Goal: Task Accomplishment & Management: Manage account settings

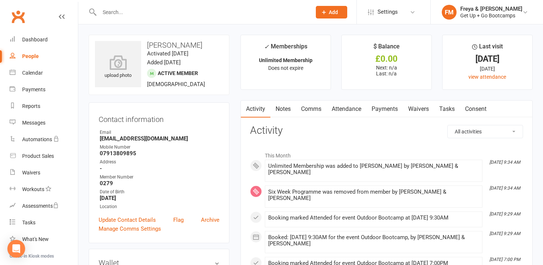
click at [123, 16] on input "text" at bounding box center [201, 12] width 209 height 10
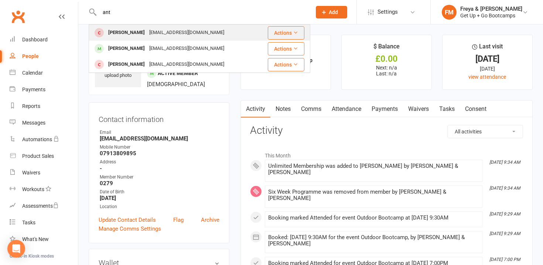
type input "ant"
click at [133, 36] on div "[PERSON_NAME]" at bounding box center [126, 32] width 41 height 11
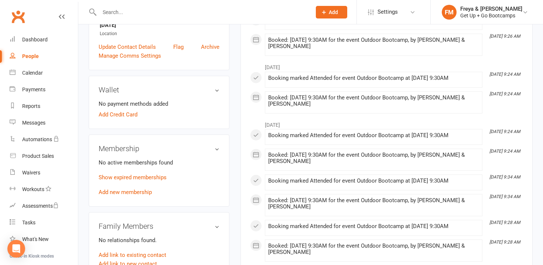
scroll to position [175, 0]
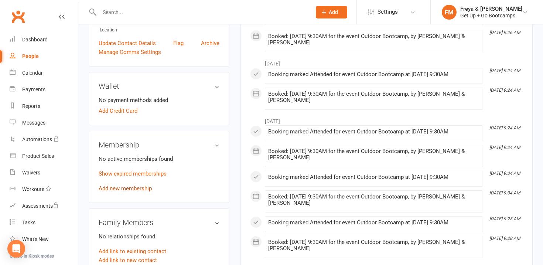
click at [141, 186] on link "Add new membership" at bounding box center [125, 188] width 53 height 7
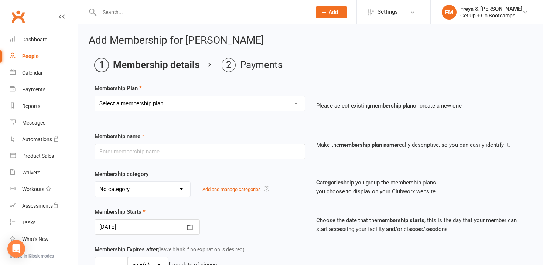
click at [164, 106] on select "Select a membership plan Create new Membership Plan Old Membership: 1 x per wee…" at bounding box center [200, 103] width 210 height 15
select select "3"
click at [95, 96] on select "Select a membership plan Create new Membership Plan Old Membership: 1 x per wee…" at bounding box center [200, 103] width 210 height 15
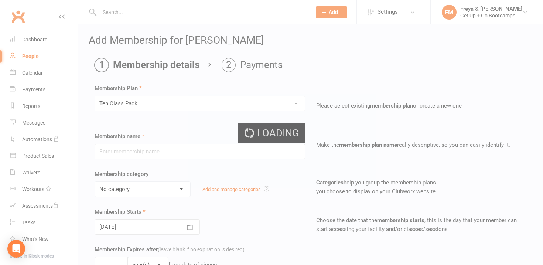
type input "Ten Class Pack"
select select "0"
type input "6"
select select "2"
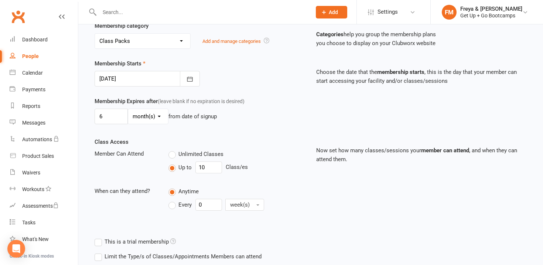
scroll to position [166, 0]
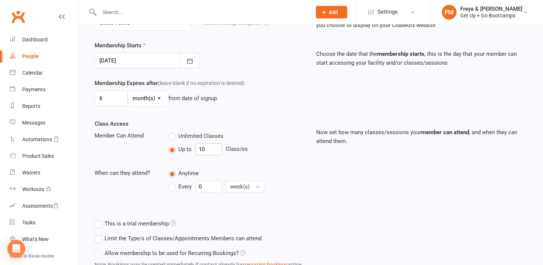
click at [205, 149] on input "10" at bounding box center [208, 149] width 27 height 12
type input "1"
type input "9"
click at [294, 156] on div "Unlimited Classes Up to 9 Class/es" at bounding box center [237, 144] width 148 height 27
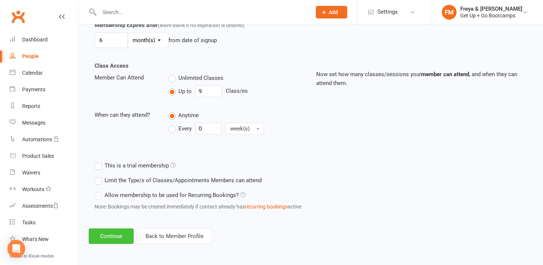
click at [117, 236] on button "Continue" at bounding box center [111, 236] width 45 height 16
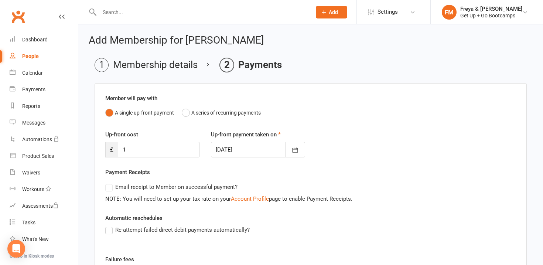
scroll to position [137, 0]
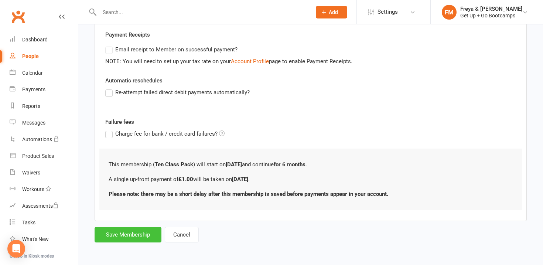
click at [134, 234] on button "Save Membership" at bounding box center [128, 235] width 67 height 16
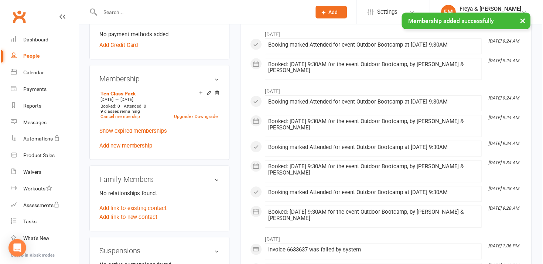
scroll to position [246, 0]
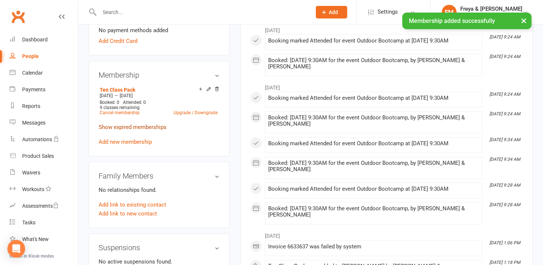
click at [136, 128] on link "Show expired memberships" at bounding box center [133, 127] width 68 height 7
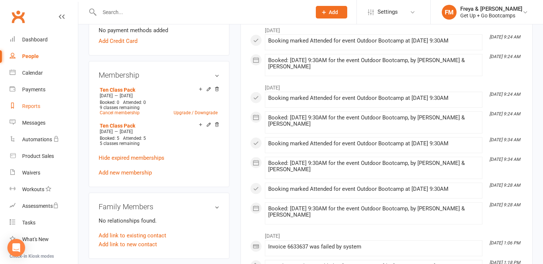
click at [36, 105] on div "Reports" at bounding box center [31, 106] width 18 height 6
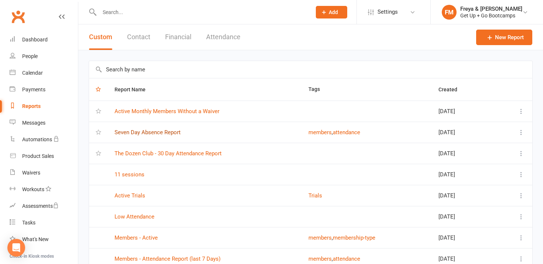
click at [149, 132] on link "Seven Day Absence Report" at bounding box center [148, 132] width 66 height 7
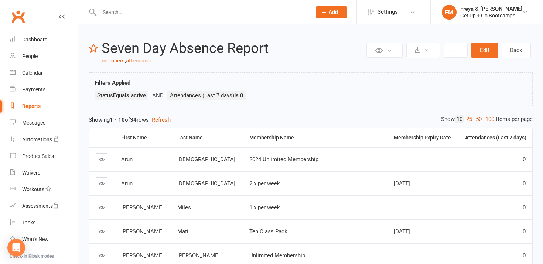
click at [475, 119] on link "50" at bounding box center [479, 119] width 10 height 8
click at [100, 182] on icon at bounding box center [102, 184] width 6 height 6
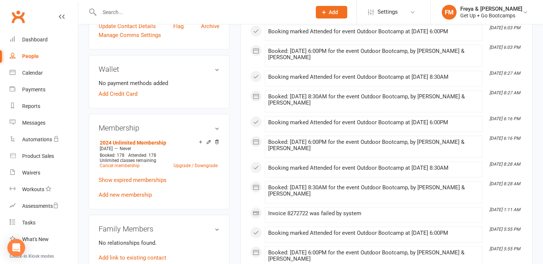
scroll to position [203, 0]
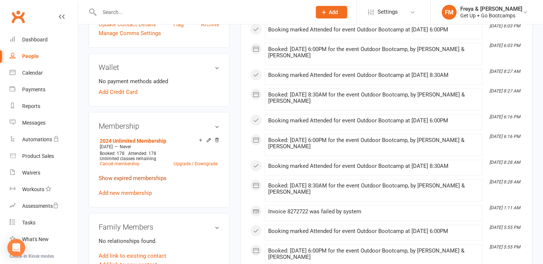
click at [132, 180] on link "Show expired memberships" at bounding box center [133, 178] width 68 height 7
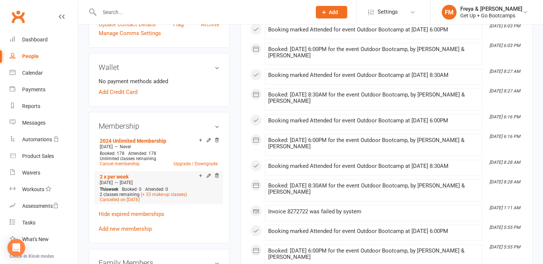
click at [219, 176] on div "Membership 2024 Unlimited Membership [DATE] — Never Booked: 178 Attended: 178 U…" at bounding box center [159, 177] width 141 height 131
click at [219, 176] on icon at bounding box center [216, 175] width 5 height 5
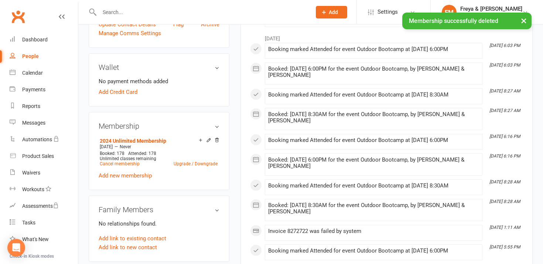
scroll to position [0, 0]
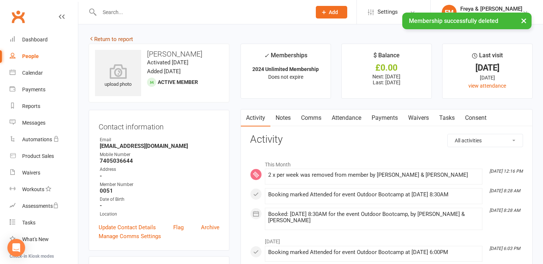
click at [106, 38] on link "Return to report" at bounding box center [111, 39] width 44 height 7
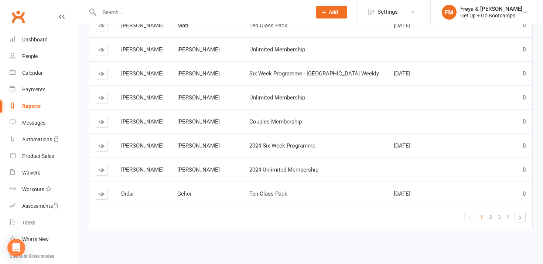
scroll to position [182, 0]
click at [103, 75] on icon at bounding box center [102, 74] width 6 height 6
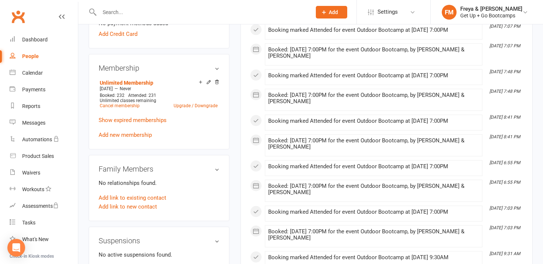
scroll to position [256, 0]
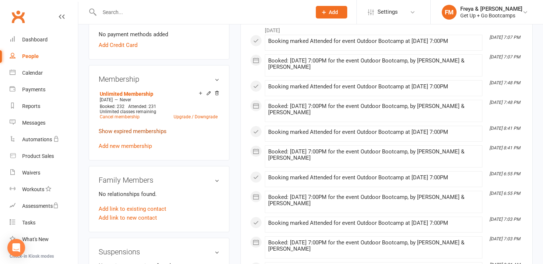
click at [156, 128] on link "Show expired memberships" at bounding box center [133, 131] width 68 height 7
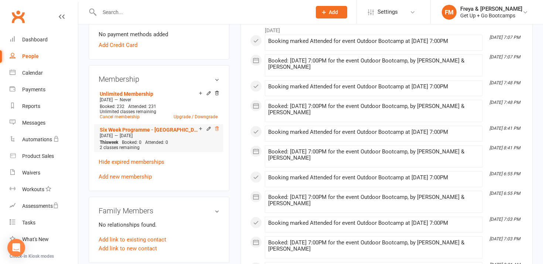
click at [216, 126] on icon at bounding box center [216, 128] width 5 height 5
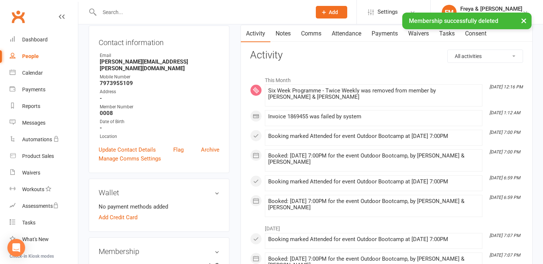
scroll to position [0, 0]
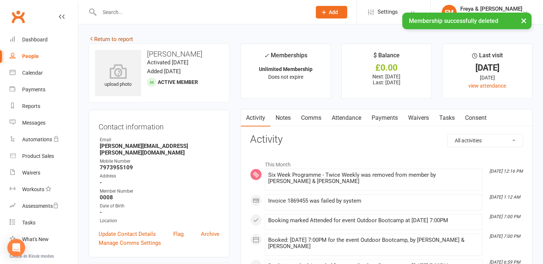
click at [121, 41] on link "Return to report" at bounding box center [111, 39] width 44 height 7
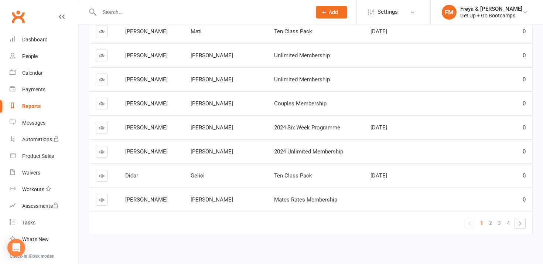
scroll to position [178, 0]
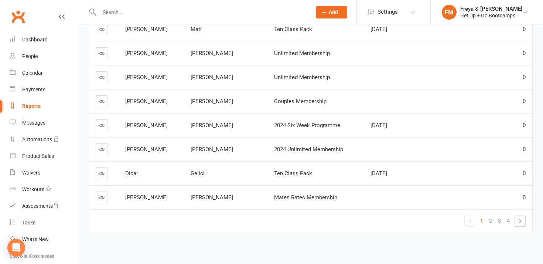
click at [104, 149] on link at bounding box center [102, 149] width 12 height 12
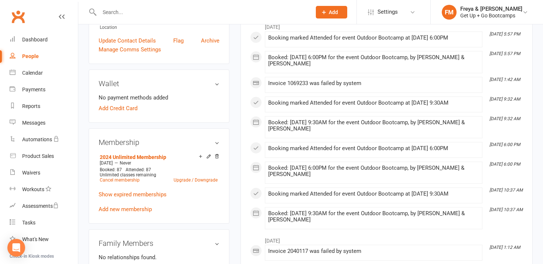
scroll to position [199, 0]
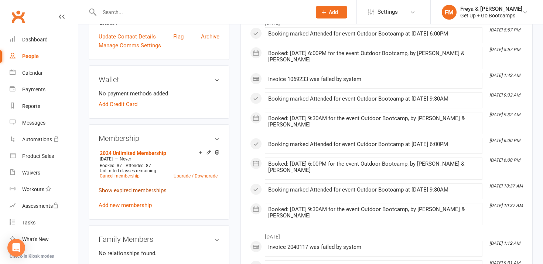
click at [137, 187] on link "Show expired memberships" at bounding box center [133, 190] width 68 height 7
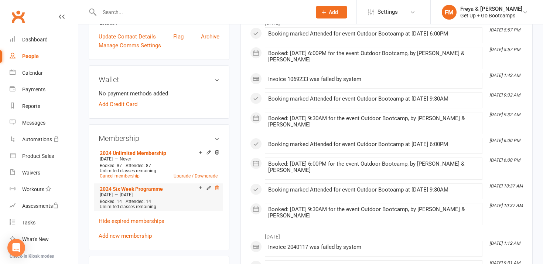
click at [215, 185] on icon at bounding box center [216, 187] width 5 height 5
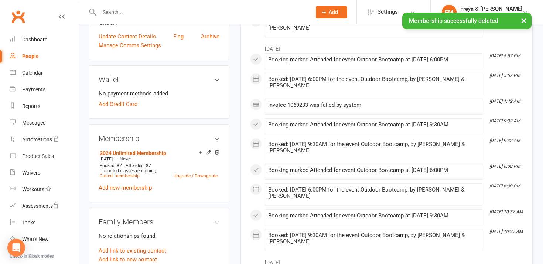
scroll to position [0, 0]
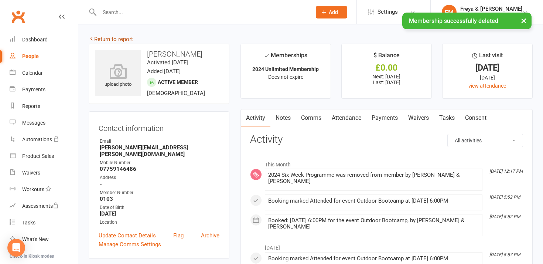
click at [126, 41] on link "Return to report" at bounding box center [111, 39] width 44 height 7
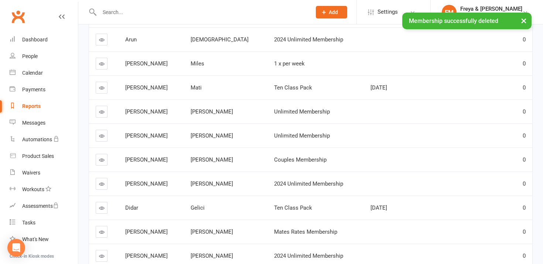
scroll to position [182, 0]
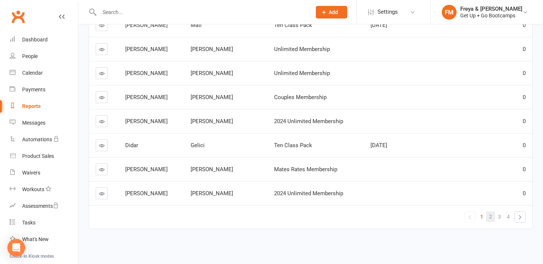
click at [488, 215] on link "2" at bounding box center [490, 216] width 9 height 10
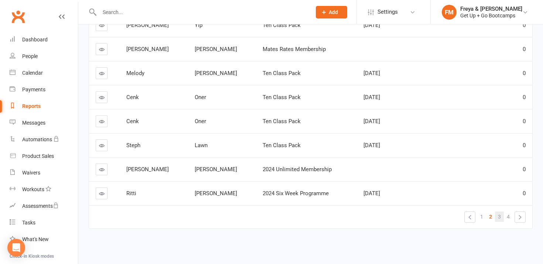
click at [498, 216] on span "3" at bounding box center [499, 216] width 3 height 10
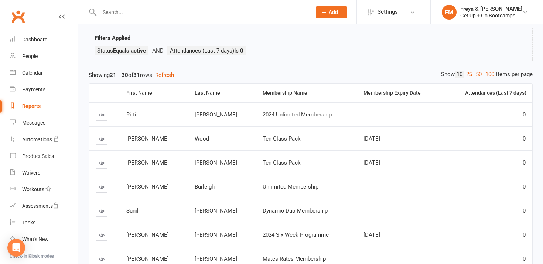
scroll to position [46, 0]
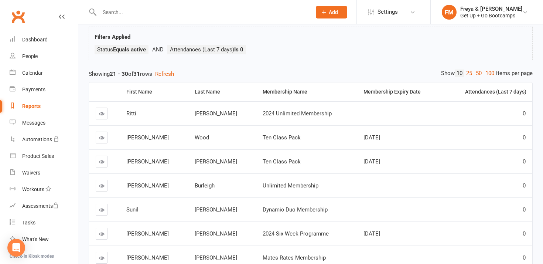
click at [102, 115] on icon at bounding box center [102, 114] width 6 height 6
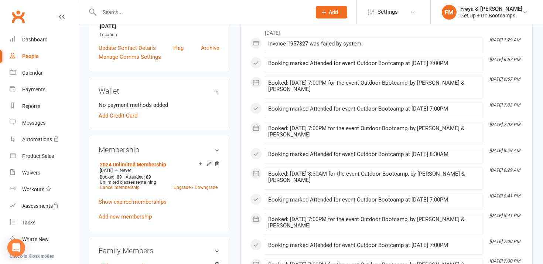
scroll to position [224, 0]
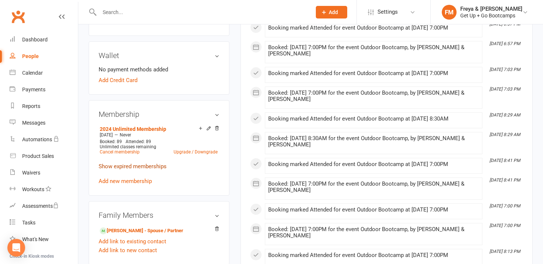
click at [126, 163] on link "Show expired memberships" at bounding box center [133, 166] width 68 height 7
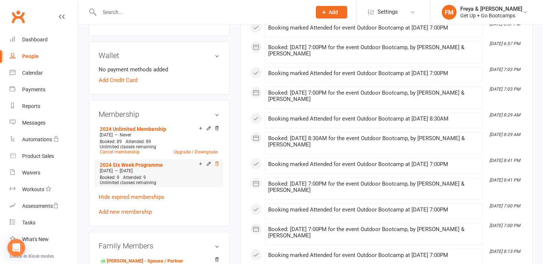
click at [217, 162] on icon at bounding box center [217, 164] width 4 height 4
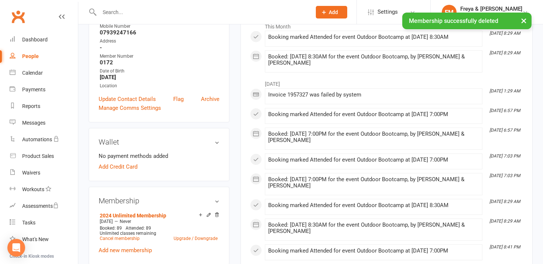
scroll to position [0, 0]
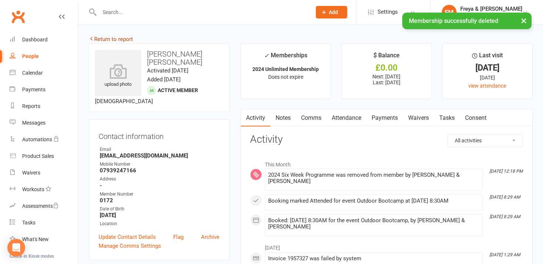
click at [115, 38] on link "Return to report" at bounding box center [111, 39] width 44 height 7
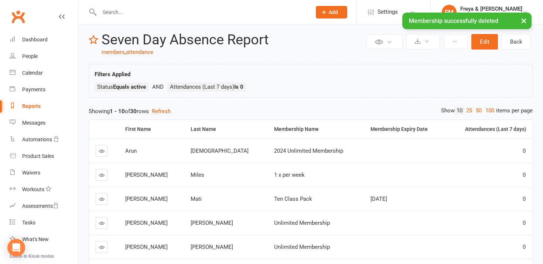
scroll to position [9, 0]
click at [478, 108] on link "50" at bounding box center [479, 110] width 10 height 8
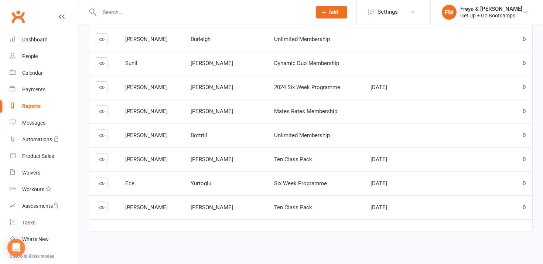
scroll to position [652, 0]
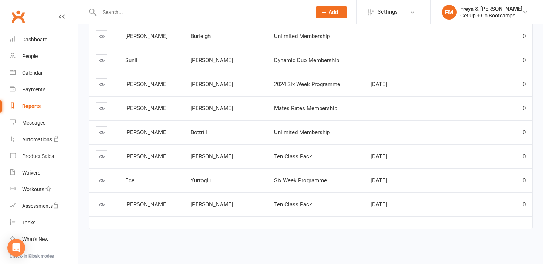
click at [103, 107] on icon at bounding box center [102, 109] width 6 height 6
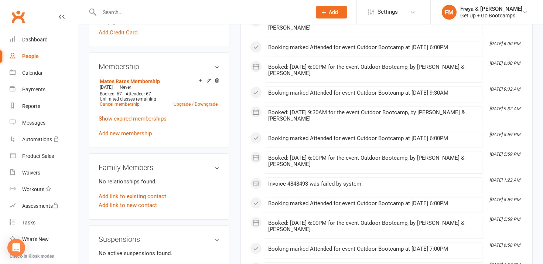
scroll to position [268, 0]
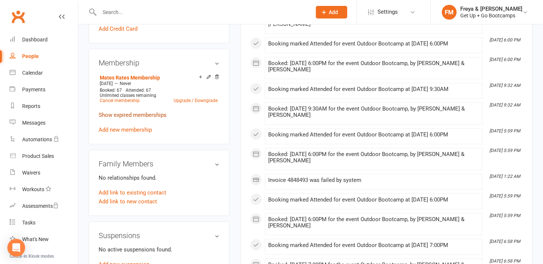
click at [135, 115] on link "Show expired memberships" at bounding box center [133, 115] width 68 height 7
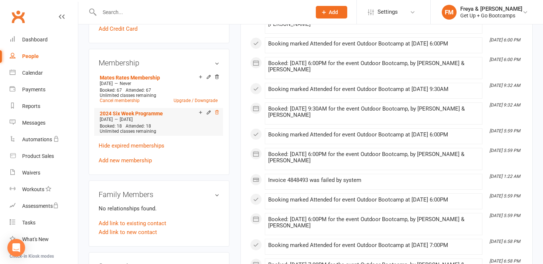
click at [217, 111] on icon at bounding box center [217, 112] width 4 height 4
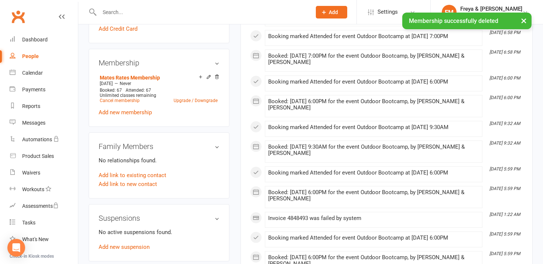
scroll to position [0, 0]
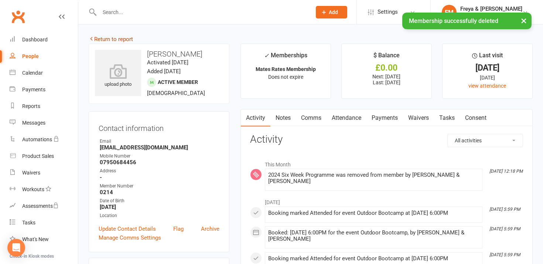
click at [127, 40] on link "Return to report" at bounding box center [111, 39] width 44 height 7
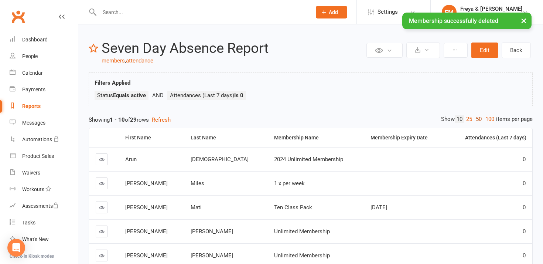
click at [477, 119] on link "50" at bounding box center [479, 119] width 10 height 8
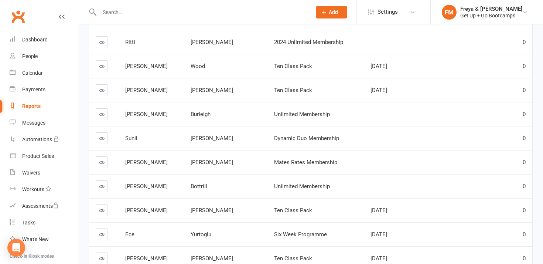
scroll to position [572, 0]
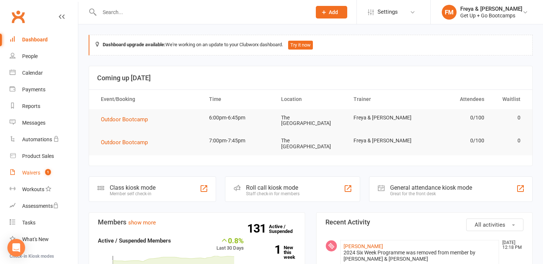
click at [33, 180] on link "Waivers 1" at bounding box center [44, 172] width 68 height 17
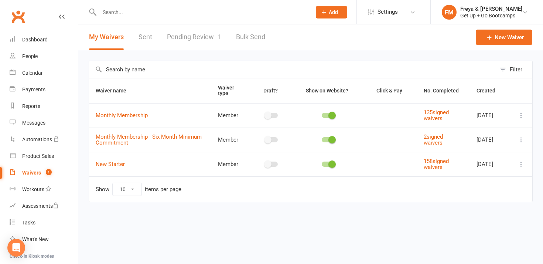
click at [190, 37] on link "Pending Review 1" at bounding box center [194, 36] width 54 height 25
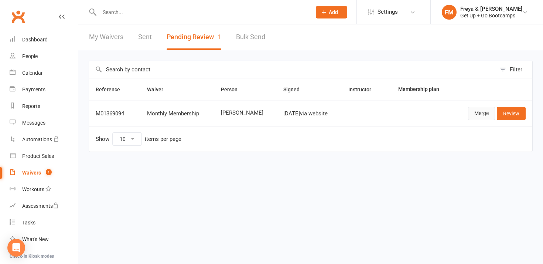
click at [482, 112] on link "Merge" at bounding box center [481, 113] width 27 height 13
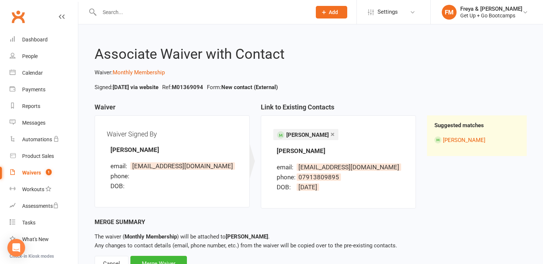
scroll to position [30, 0]
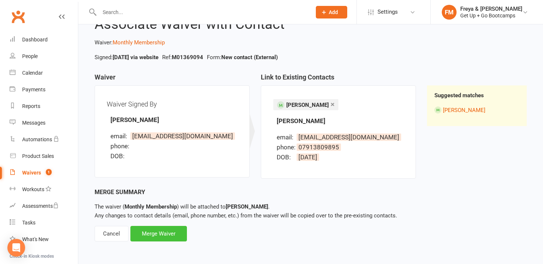
click at [152, 237] on div "Merge Waiver" at bounding box center [158, 234] width 57 height 16
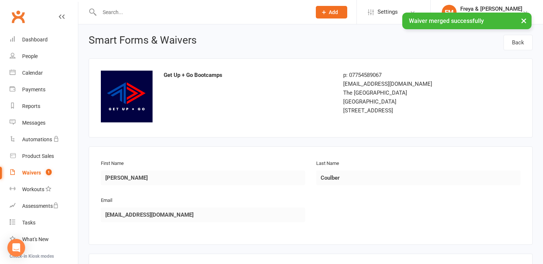
scroll to position [129, 0]
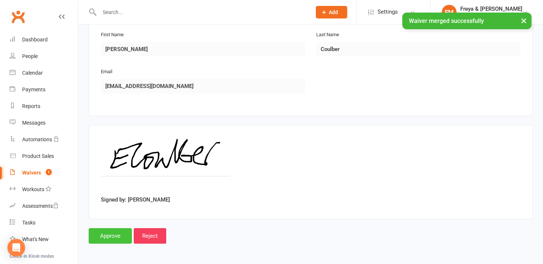
click at [114, 236] on input "Approve" at bounding box center [110, 236] width 43 height 16
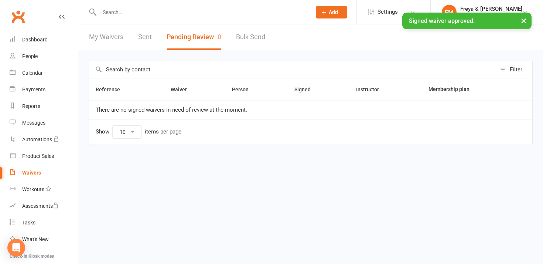
click at [132, 13] on div "× Signed waiver approved." at bounding box center [267, 13] width 534 height 0
click at [113, 10] on input "text" at bounding box center [201, 12] width 209 height 10
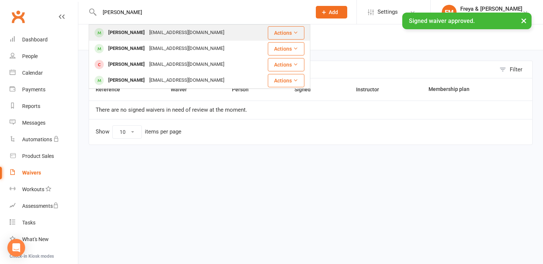
type input "hudson"
click at [126, 35] on div "Rachel Hudson" at bounding box center [126, 32] width 41 height 11
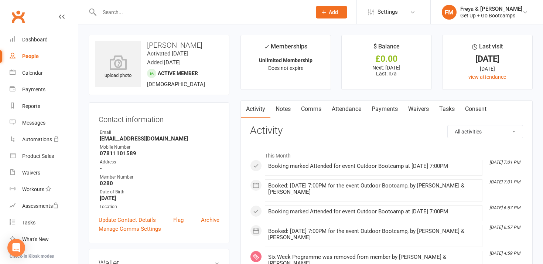
click at [422, 109] on link "Waivers" at bounding box center [418, 109] width 31 height 17
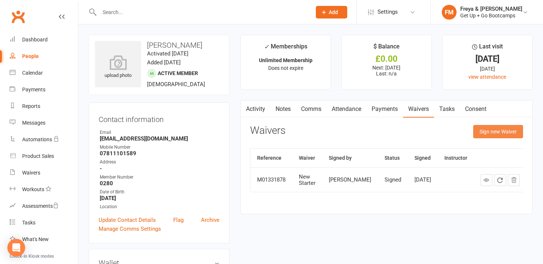
click at [497, 133] on button "Sign new Waiver" at bounding box center [498, 131] width 50 height 13
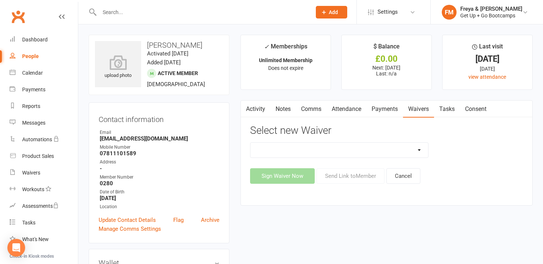
click at [341, 149] on select "Monthly Membership Monthly Membership - Six Month Minimum Commitment New Starter" at bounding box center [340, 150] width 178 height 15
select select "10726"
click at [251, 143] on select "Monthly Membership Monthly Membership - Six Month Minimum Commitment New Starter" at bounding box center [340, 150] width 178 height 15
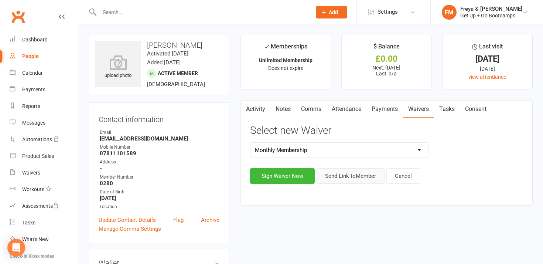
click at [336, 178] on button "Send Link to Member" at bounding box center [351, 176] width 68 height 16
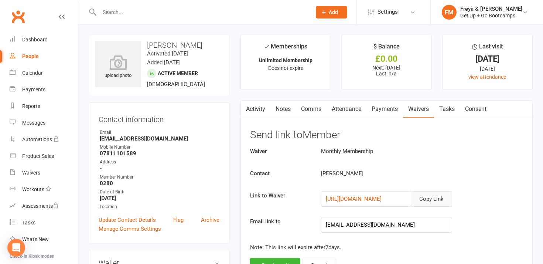
click at [441, 198] on button "Copy Link" at bounding box center [431, 199] width 41 height 16
click at [147, 4] on div at bounding box center [198, 12] width 218 height 24
click at [147, 11] on input "text" at bounding box center [201, 12] width 209 height 10
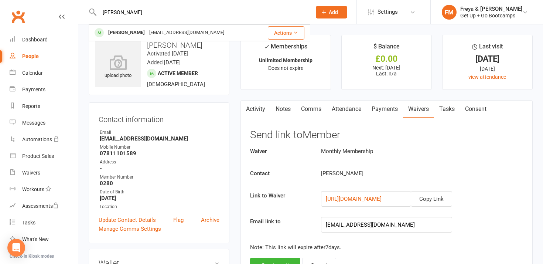
type input "trevor"
click at [147, 37] on div "trevor.dickey999@live.com" at bounding box center [186, 32] width 79 height 11
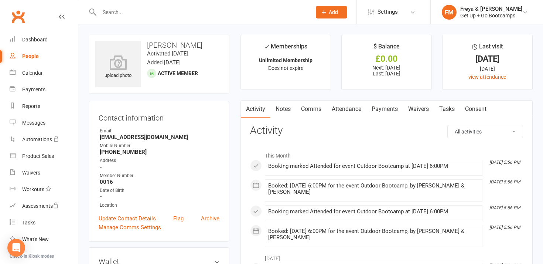
click at [419, 110] on link "Waivers" at bounding box center [418, 109] width 31 height 17
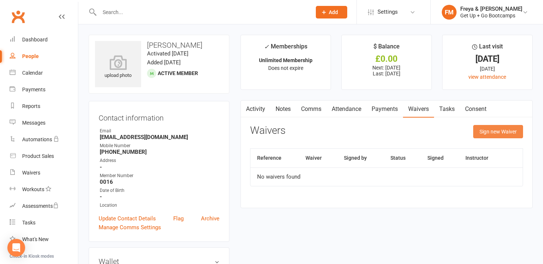
click at [490, 132] on button "Sign new Waiver" at bounding box center [498, 131] width 50 height 13
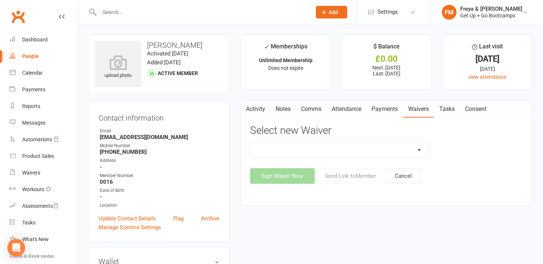
click at [337, 151] on select "Monthly Membership Monthly Membership - Six Month Minimum Commitment New Starter" at bounding box center [340, 150] width 178 height 15
select select "10726"
click at [251, 143] on select "Monthly Membership Monthly Membership - Six Month Minimum Commitment New Starter" at bounding box center [340, 150] width 178 height 15
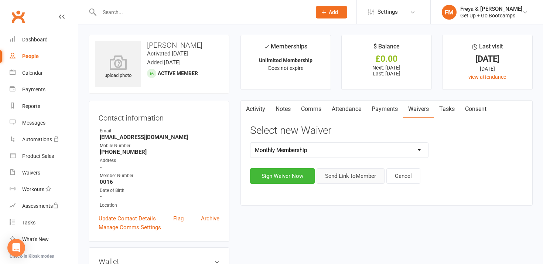
click at [346, 177] on button "Send Link to Member" at bounding box center [351, 176] width 68 height 16
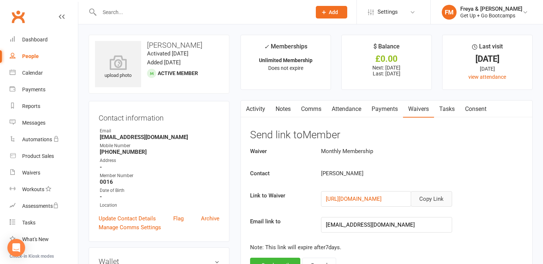
click at [427, 201] on button "Copy Link" at bounding box center [431, 199] width 41 height 16
click at [275, 14] on input "text" at bounding box center [201, 12] width 209 height 10
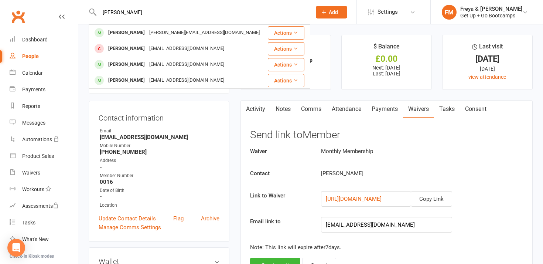
type input "alice"
click at [234, 31] on div "Alice Robertson alice-robertson@outlook.com" at bounding box center [177, 32] width 177 height 15
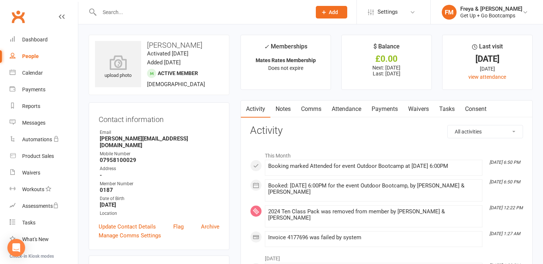
click at [421, 110] on link "Waivers" at bounding box center [418, 109] width 31 height 17
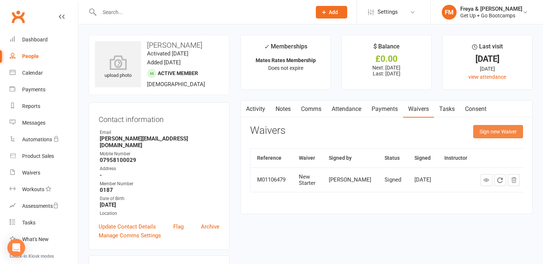
click at [496, 135] on button "Sign new Waiver" at bounding box center [498, 131] width 50 height 13
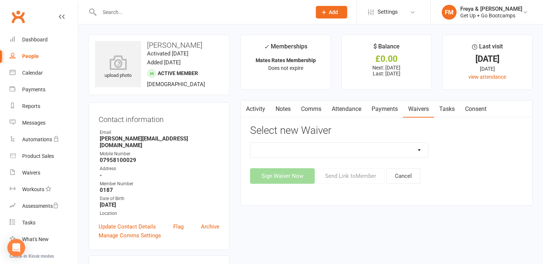
click at [343, 178] on div "Sign Waiver Now Send Link to Member Cancel" at bounding box center [386, 176] width 273 height 16
click at [346, 151] on select "Monthly Membership Monthly Membership - Six Month Minimum Commitment New Starter" at bounding box center [340, 150] width 178 height 15
select select "10726"
click at [251, 143] on select "Monthly Membership Monthly Membership - Six Month Minimum Commitment New Starter" at bounding box center [340, 150] width 178 height 15
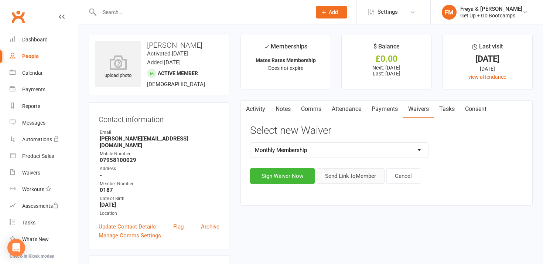
click at [337, 178] on button "Send Link to Member" at bounding box center [351, 176] width 68 height 16
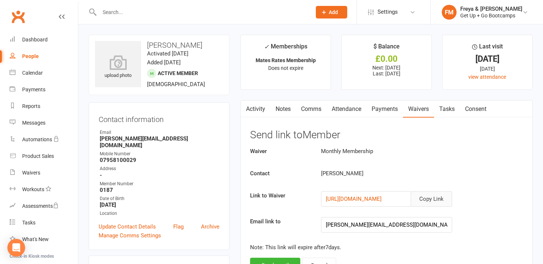
click at [429, 205] on button "Copy Link" at bounding box center [431, 199] width 41 height 16
click at [185, 12] on input "text" at bounding box center [201, 12] width 209 height 10
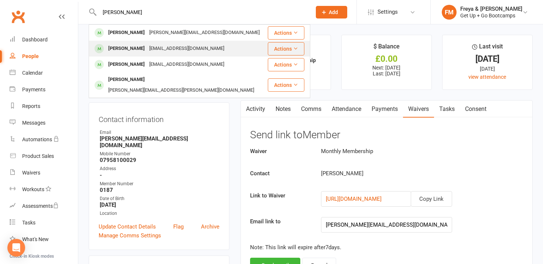
type input "elena"
click at [183, 54] on div "Elena Cerreto Ele.libero@hotmail.it" at bounding box center [178, 48] width 178 height 15
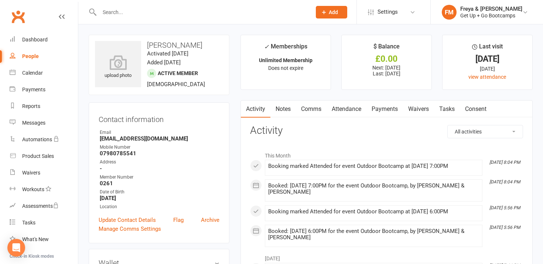
click at [421, 110] on link "Waivers" at bounding box center [418, 109] width 31 height 17
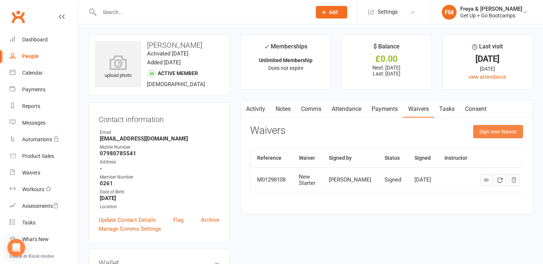
click at [503, 135] on button "Sign new Waiver" at bounding box center [498, 131] width 50 height 13
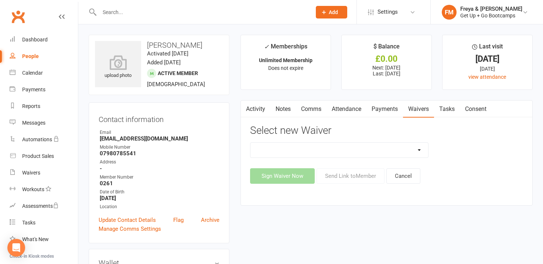
click at [351, 178] on div "Sign Waiver Now Send Link to Member Cancel" at bounding box center [386, 176] width 273 height 16
click at [347, 157] on select "Monthly Membership Monthly Membership - Six Month Minimum Commitment New Starter" at bounding box center [340, 150] width 178 height 15
select select "10726"
click at [251, 143] on select "Monthly Membership Monthly Membership - Six Month Minimum Commitment New Starter" at bounding box center [340, 150] width 178 height 15
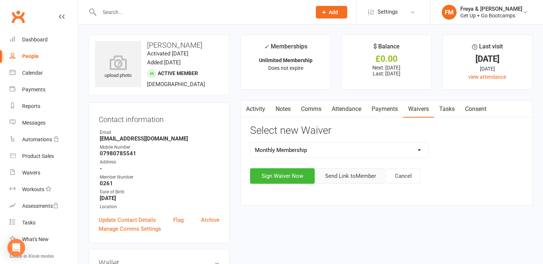
click at [349, 178] on button "Send Link to Member" at bounding box center [351, 176] width 68 height 16
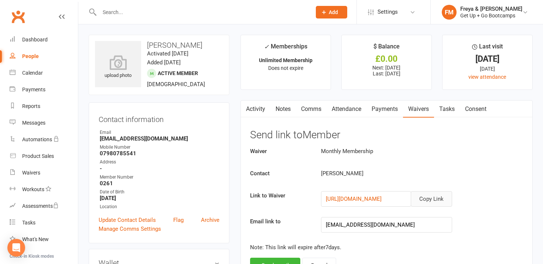
click at [435, 201] on button "Copy Link" at bounding box center [431, 199] width 41 height 16
click at [212, 12] on input "text" at bounding box center [201, 12] width 209 height 10
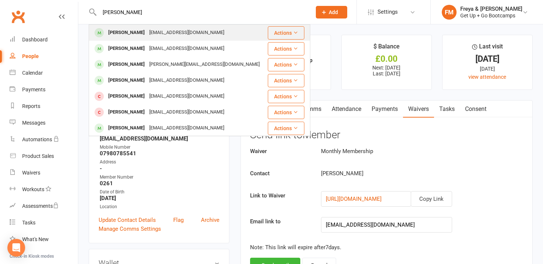
type input "alison"
click at [182, 36] on div "alisonmccann7@gmail.com" at bounding box center [186, 32] width 79 height 11
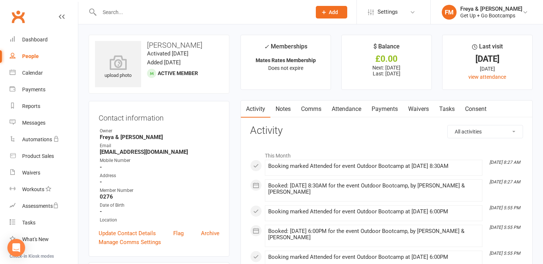
click at [410, 110] on link "Waivers" at bounding box center [418, 109] width 31 height 17
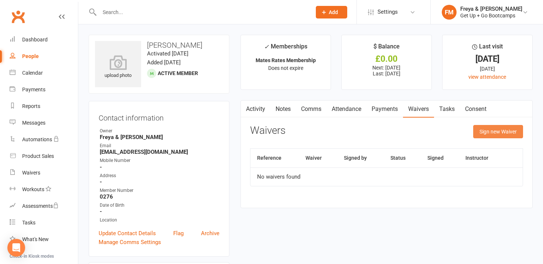
click at [496, 133] on button "Sign new Waiver" at bounding box center [498, 131] width 50 height 13
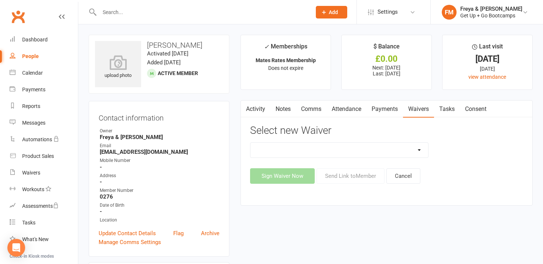
click at [369, 150] on select "Monthly Membership Monthly Membership - Six Month Minimum Commitment New Starter" at bounding box center [340, 150] width 178 height 15
select select "10725"
click at [251, 143] on select "Monthly Membership Monthly Membership - Six Month Minimum Commitment New Starter" at bounding box center [340, 150] width 178 height 15
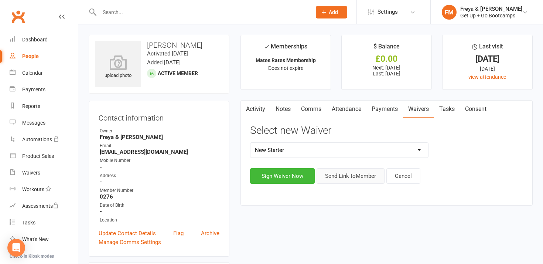
click at [342, 179] on button "Send Link to Member" at bounding box center [351, 176] width 68 height 16
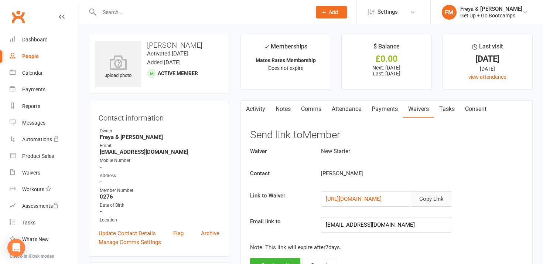
click at [435, 202] on button "Copy Link" at bounding box center [431, 199] width 41 height 16
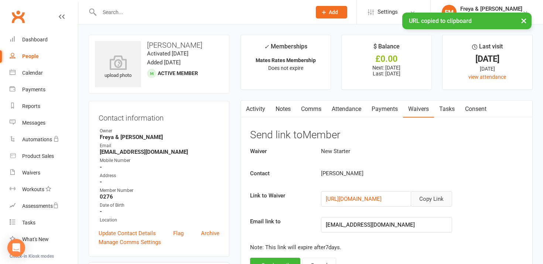
click at [435, 202] on button "Copy Link" at bounding box center [431, 199] width 41 height 16
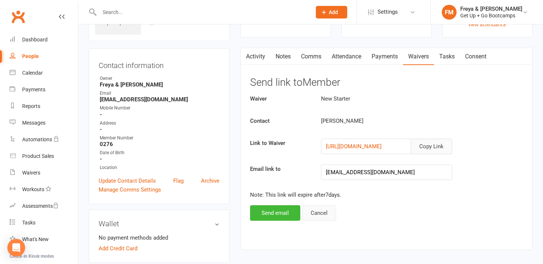
scroll to position [57, 0]
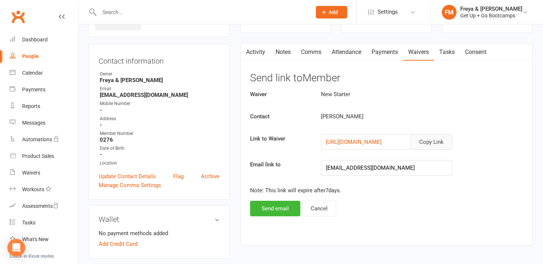
click at [381, 51] on link "Payments" at bounding box center [385, 52] width 37 height 17
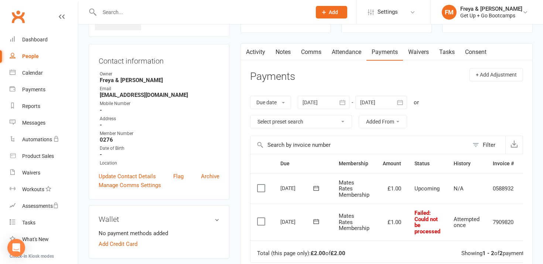
click at [425, 52] on link "Waivers" at bounding box center [418, 52] width 31 height 17
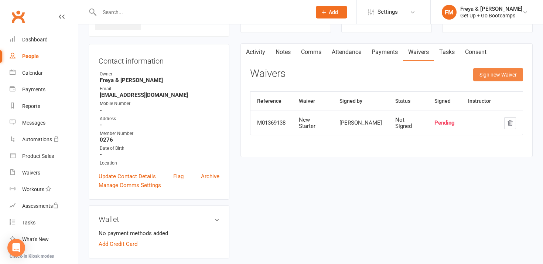
click at [505, 73] on button "Sign new Waiver" at bounding box center [498, 74] width 50 height 13
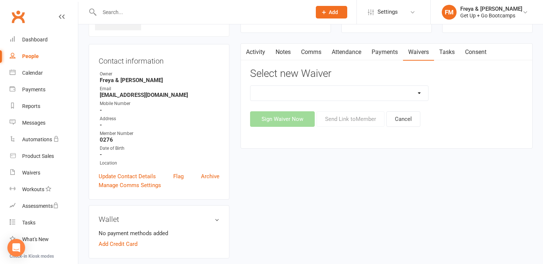
click at [337, 96] on select "Monthly Membership Monthly Membership - Six Month Minimum Commitment New Starter" at bounding box center [340, 93] width 178 height 15
select select "10726"
click at [251, 86] on select "Monthly Membership Monthly Membership - Six Month Minimum Commitment New Starter" at bounding box center [340, 93] width 178 height 15
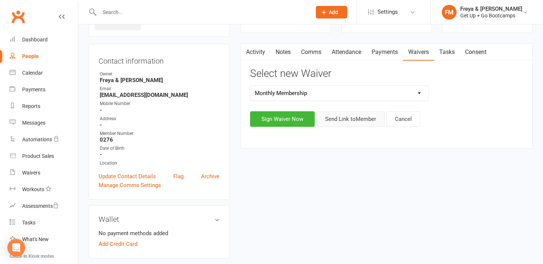
click at [335, 118] on button "Send Link to Member" at bounding box center [351, 119] width 68 height 16
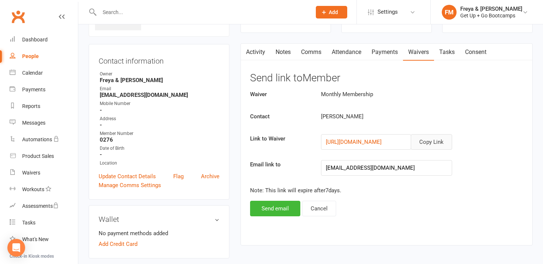
click at [431, 141] on button "Copy Link" at bounding box center [431, 142] width 41 height 16
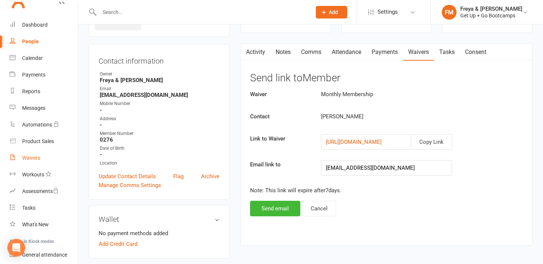
click at [37, 158] on div "Waivers" at bounding box center [31, 158] width 18 height 6
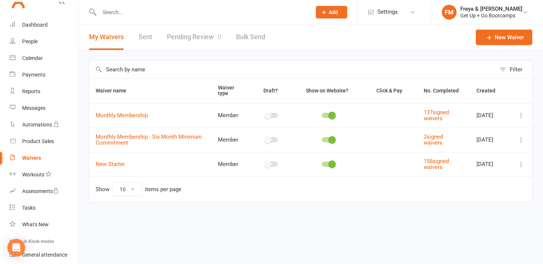
click at [195, 34] on link "Pending Review 0" at bounding box center [194, 36] width 54 height 25
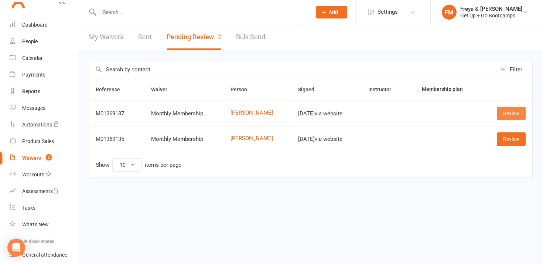
click at [506, 116] on link "Review" at bounding box center [511, 113] width 29 height 13
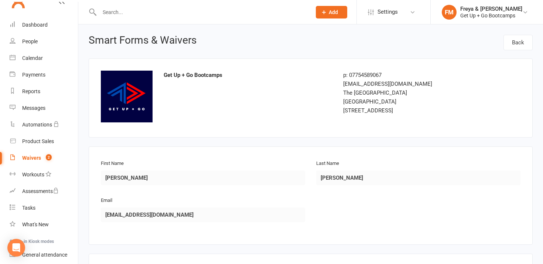
scroll to position [129, 0]
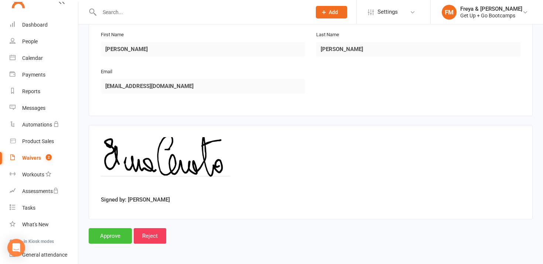
click at [113, 235] on input "Approve" at bounding box center [110, 236] width 43 height 16
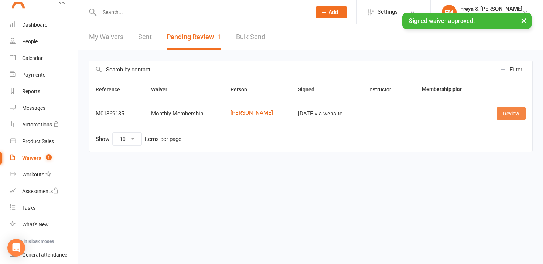
click at [506, 114] on link "Review" at bounding box center [511, 113] width 29 height 13
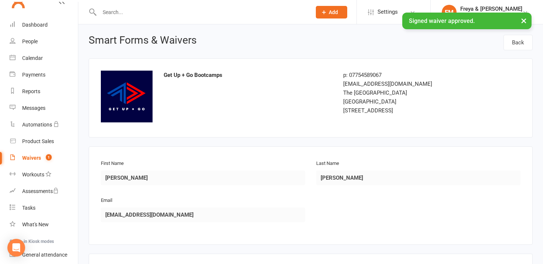
scroll to position [129, 0]
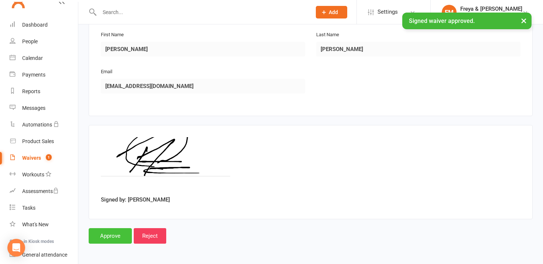
click at [107, 238] on input "Approve" at bounding box center [110, 236] width 43 height 16
